Goal: Information Seeking & Learning: Find specific fact

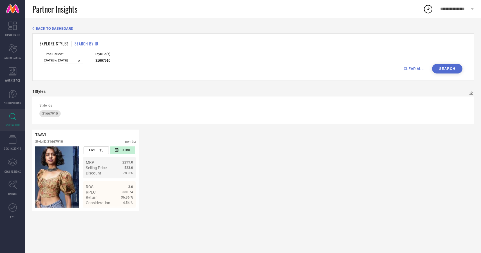
click at [76, 58] on div "Time Period* 07-09-2025 to 21-09-2025 Style Id(s) 31667910" at bounding box center [253, 58] width 418 height 12
click at [105, 58] on input at bounding box center [136, 61] width 82 height 6
paste input "31667828"
type input "31667828"
click at [450, 71] on button "Search" at bounding box center [447, 69] width 30 height 10
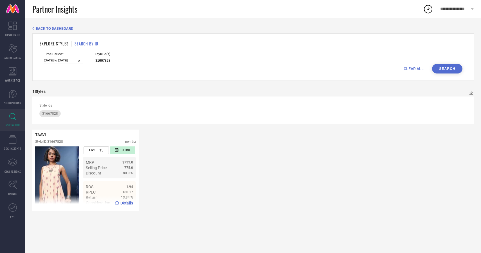
click at [106, 173] on div "80.0 %" at bounding box center [118, 173] width 29 height 4
click at [64, 156] on img at bounding box center [57, 178] width 44 height 62
click at [126, 205] on span "Details" at bounding box center [126, 203] width 13 height 4
